Goal: Task Accomplishment & Management: Manage account settings

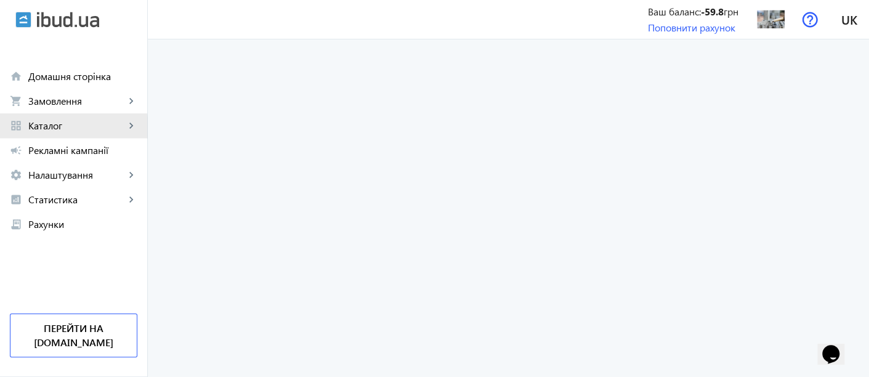
click at [56, 128] on span "Каталог" at bounding box center [76, 126] width 97 height 12
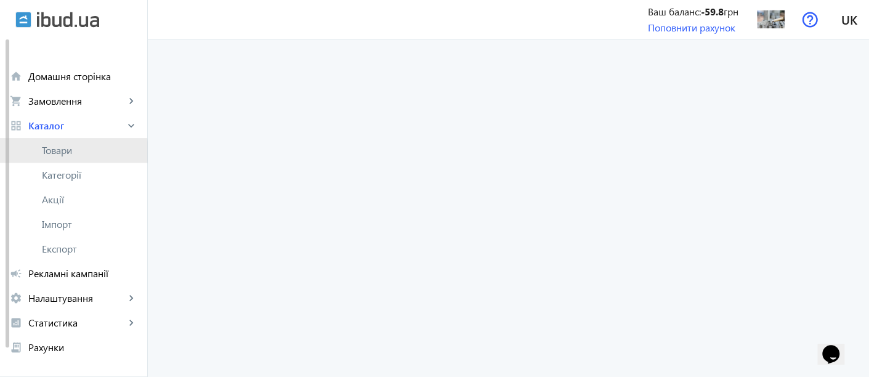
click at [59, 152] on span "Товари" at bounding box center [90, 150] width 96 height 12
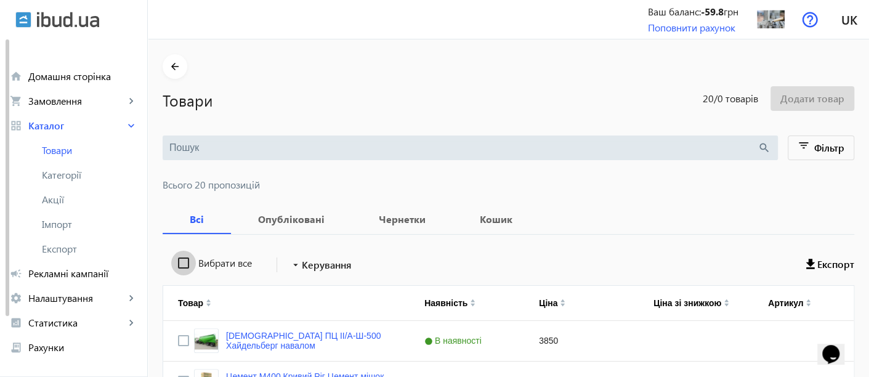
click at [177, 265] on input "Вибрати все" at bounding box center [183, 263] width 25 height 25
checkbox input "true"
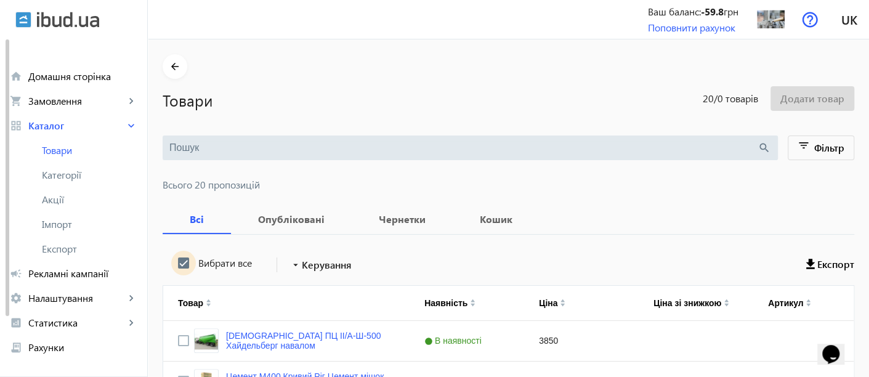
checkbox input "true"
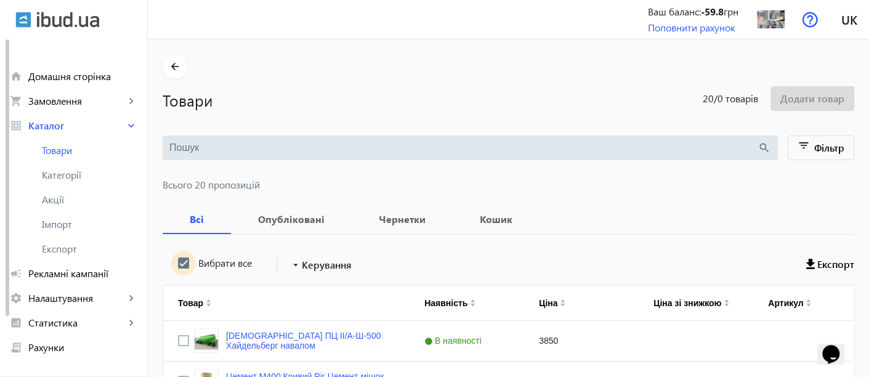
checkbox input "true"
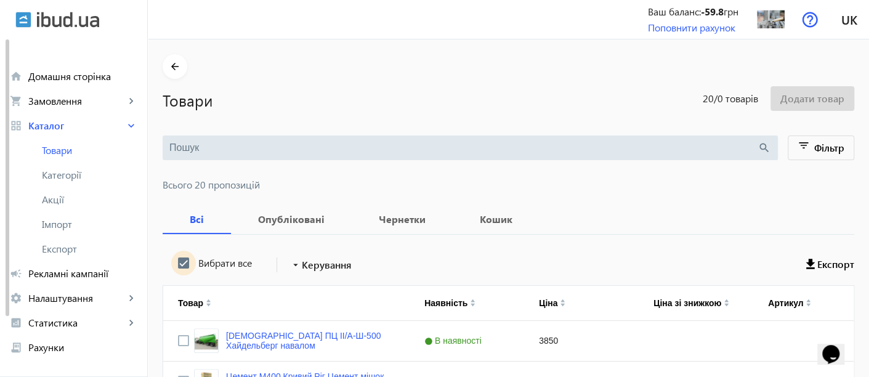
checkbox input "true"
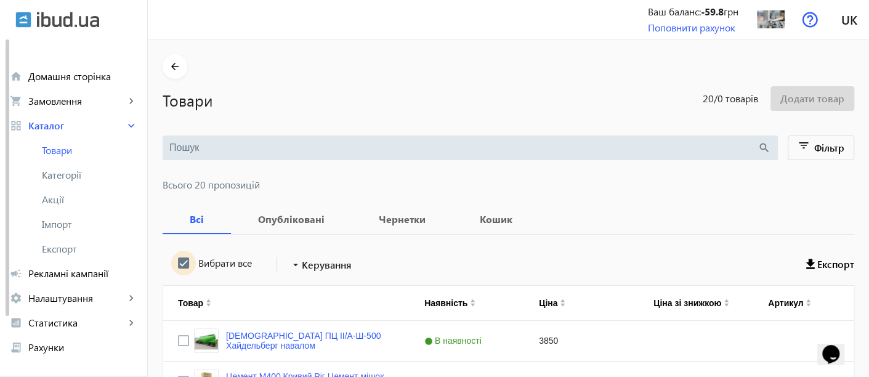
checkbox input "true"
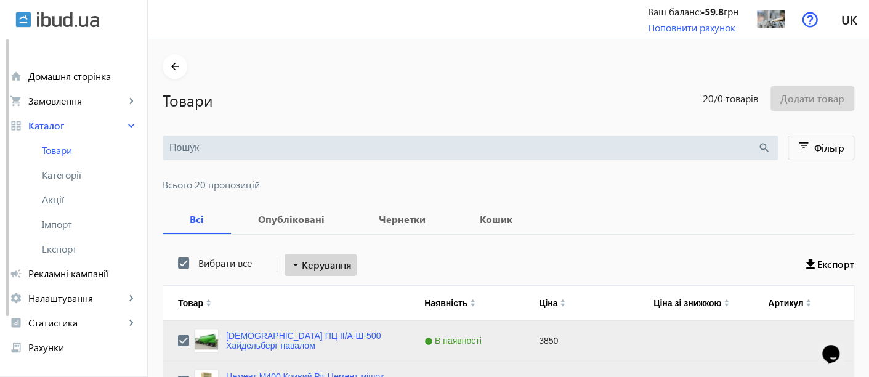
click at [343, 267] on span "Керування" at bounding box center [327, 265] width 50 height 15
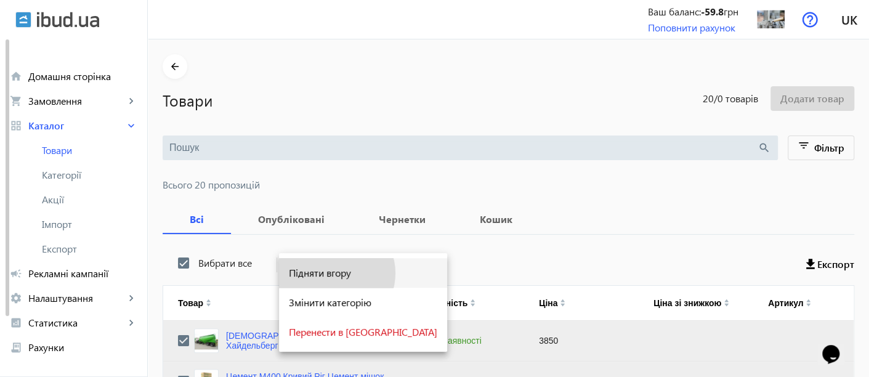
click at [336, 274] on span "Підняти вгору" at bounding box center [363, 273] width 148 height 10
